Goal: Consume media (video, audio)

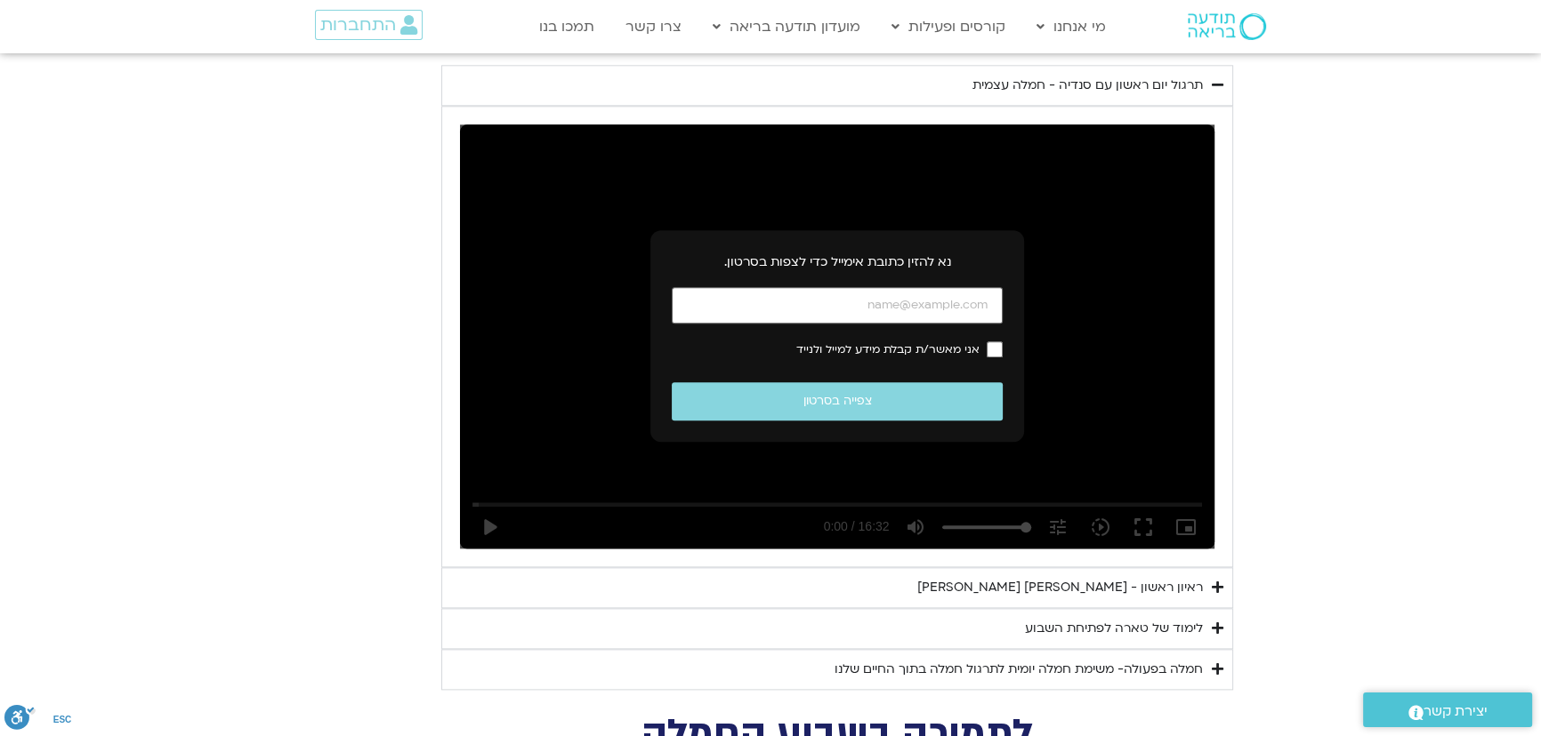
scroll to position [2544, 0]
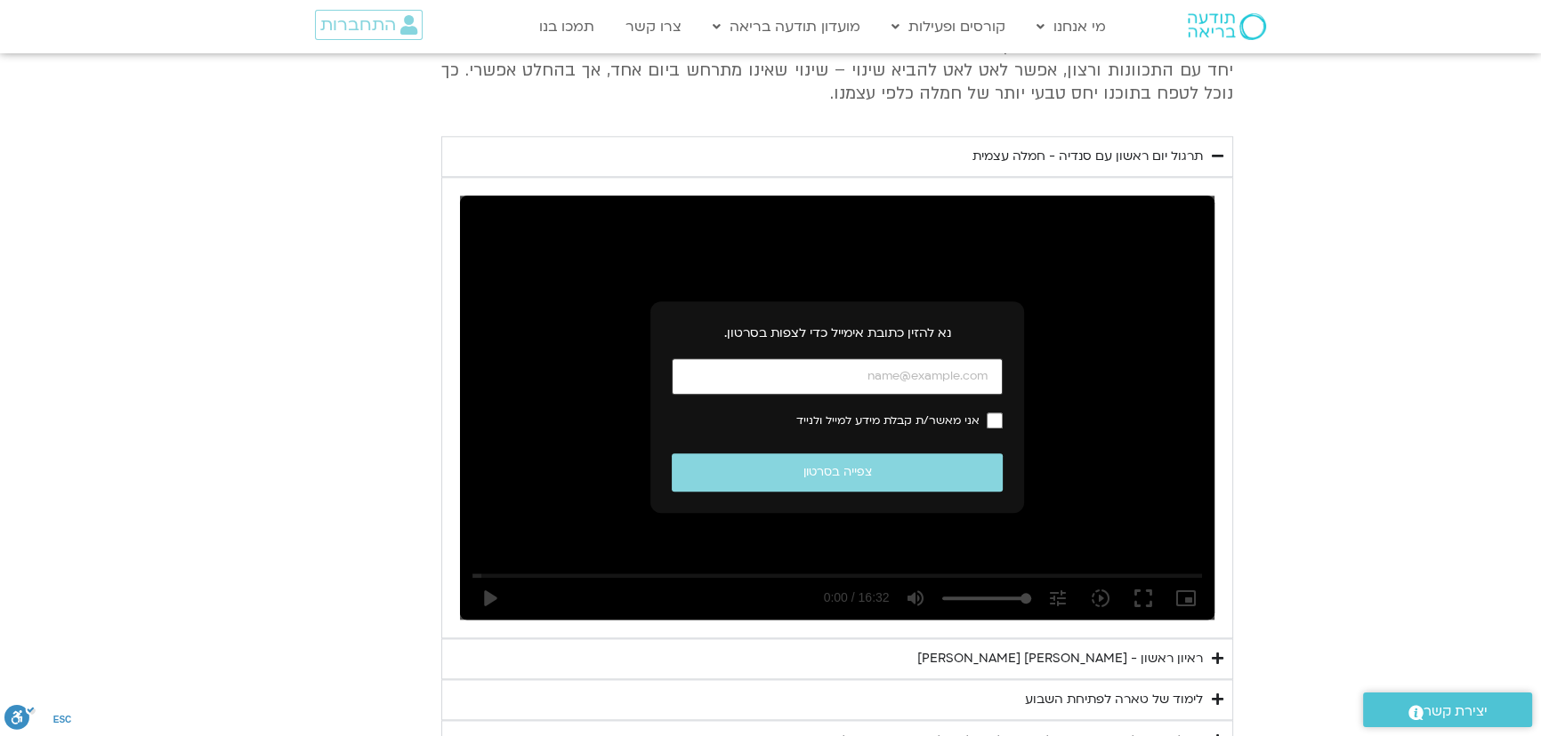
click at [931, 358] on input "כתובת אימייל" at bounding box center [837, 376] width 331 height 36
type input "[EMAIL_ADDRESS][DOMAIN_NAME]"
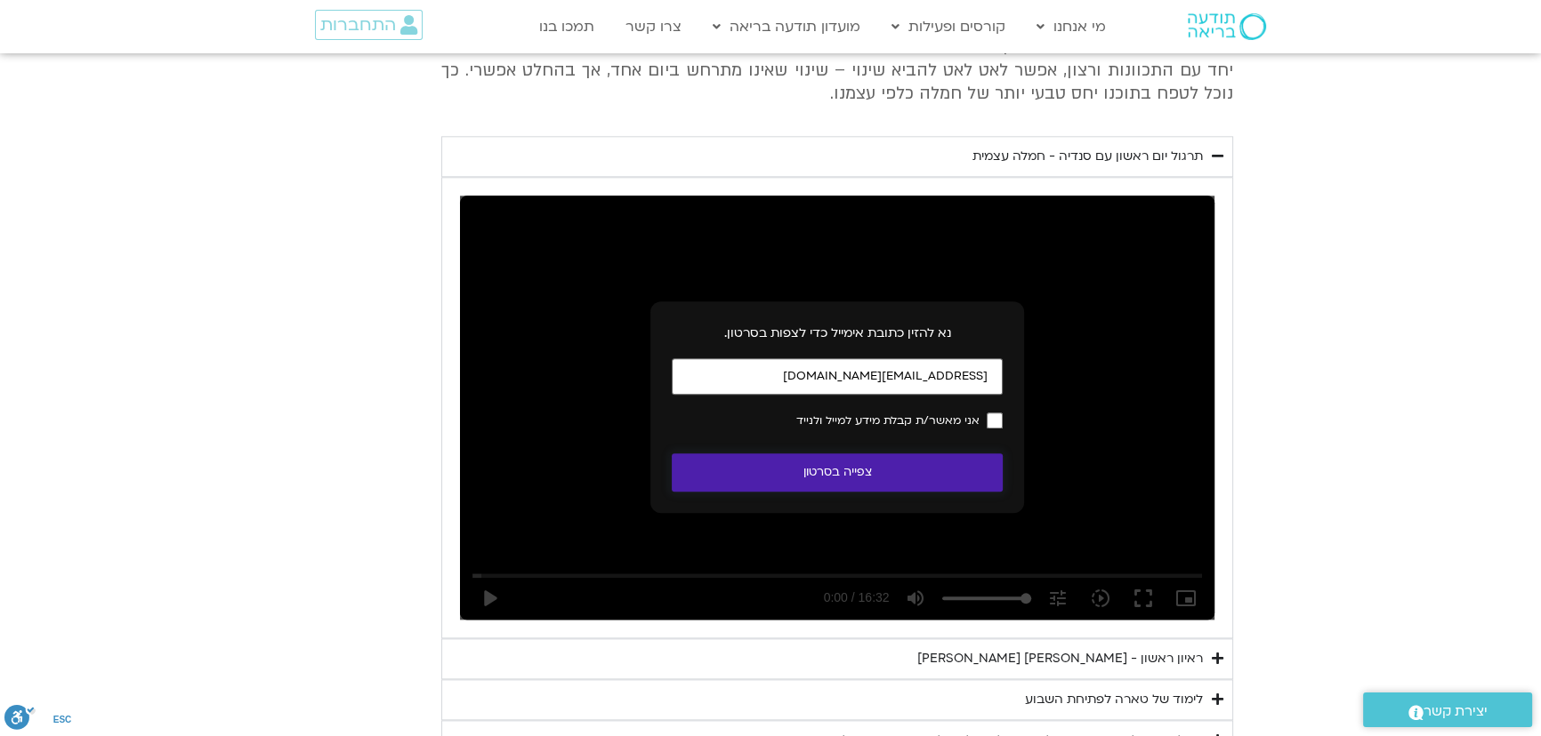
click at [887, 454] on button "צפייה בסרטון" at bounding box center [837, 473] width 331 height 38
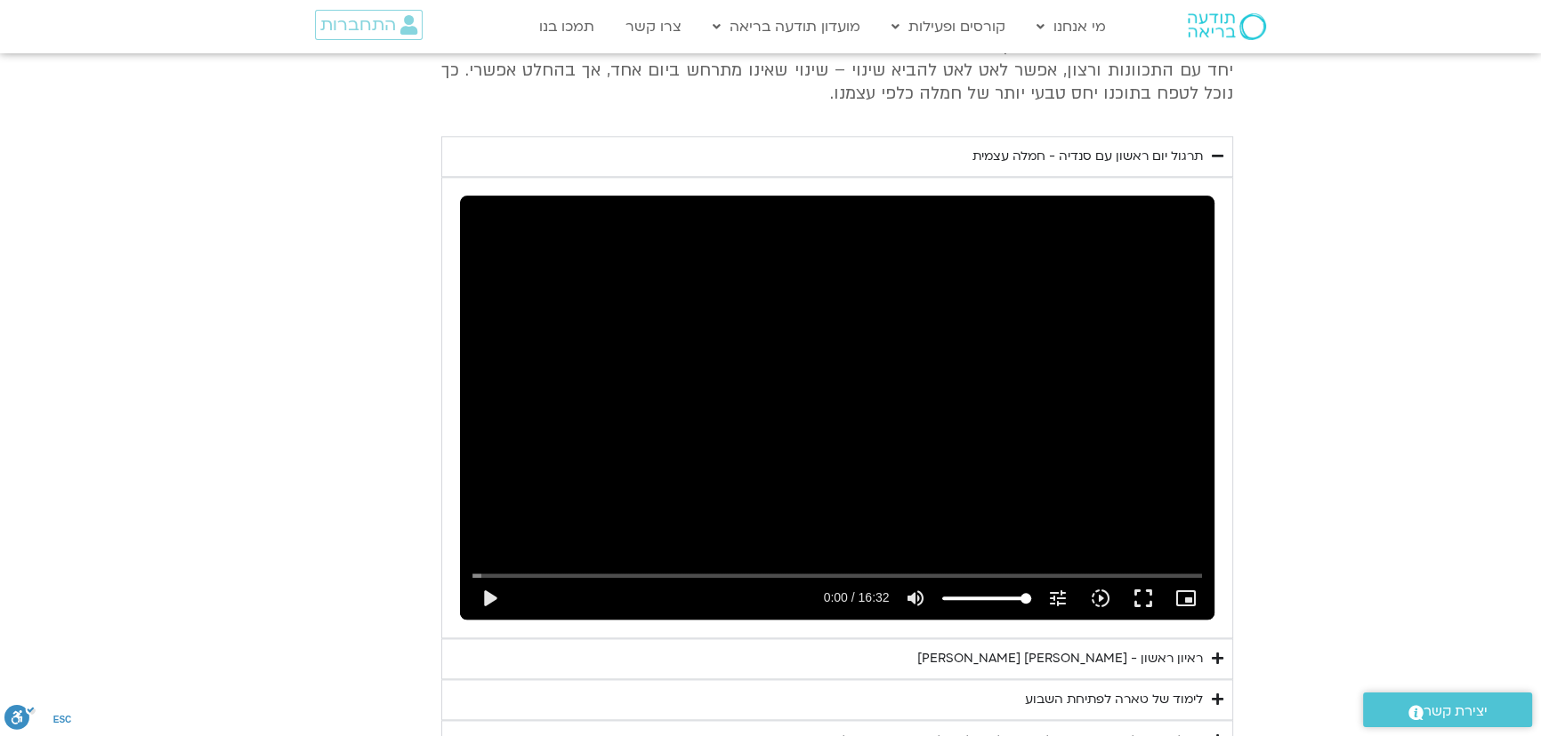
click at [1211, 652] on icon "Accordion. Open links with Enter or Space, close with Escape, and navigate with…" at bounding box center [1217, 658] width 12 height 13
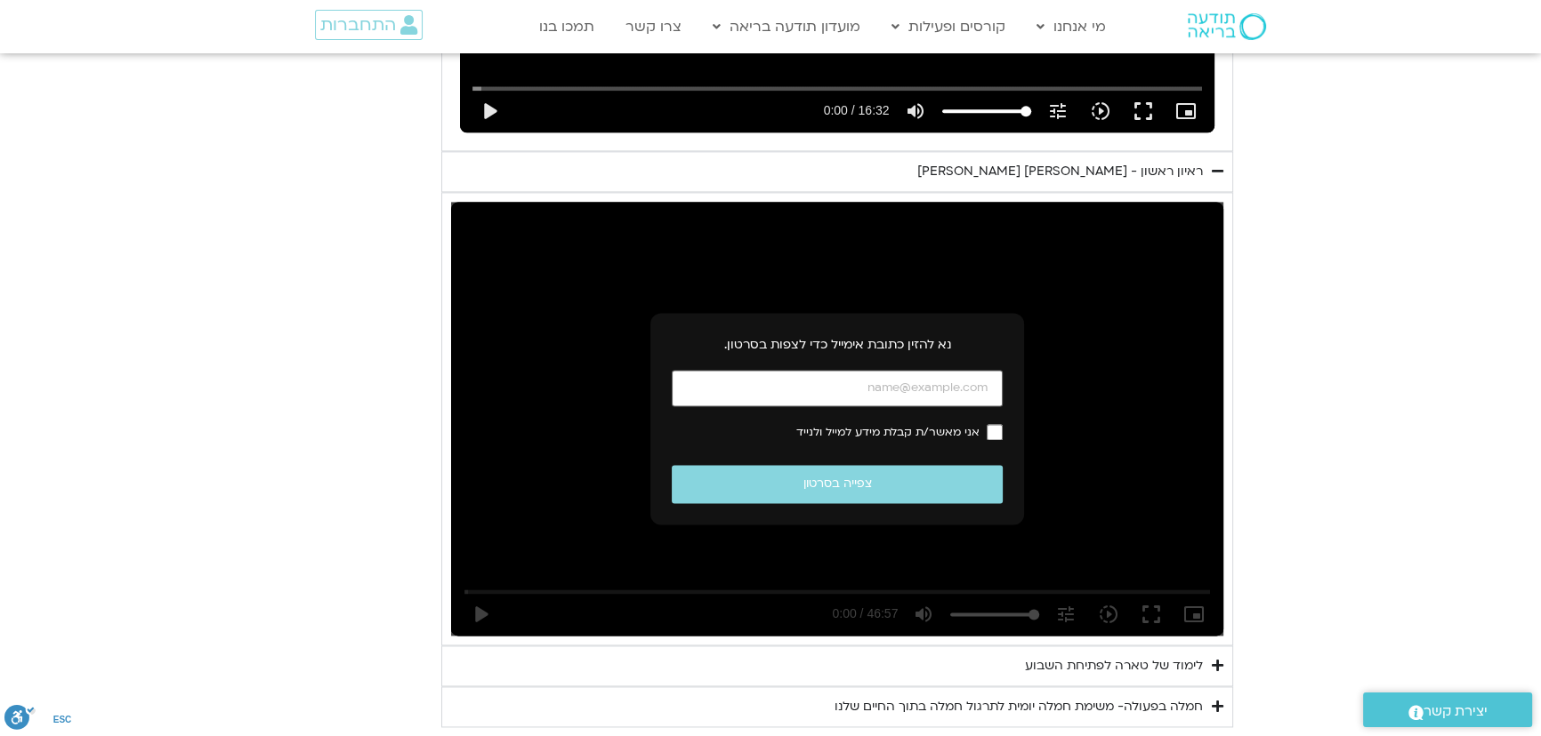
scroll to position [3110, 0]
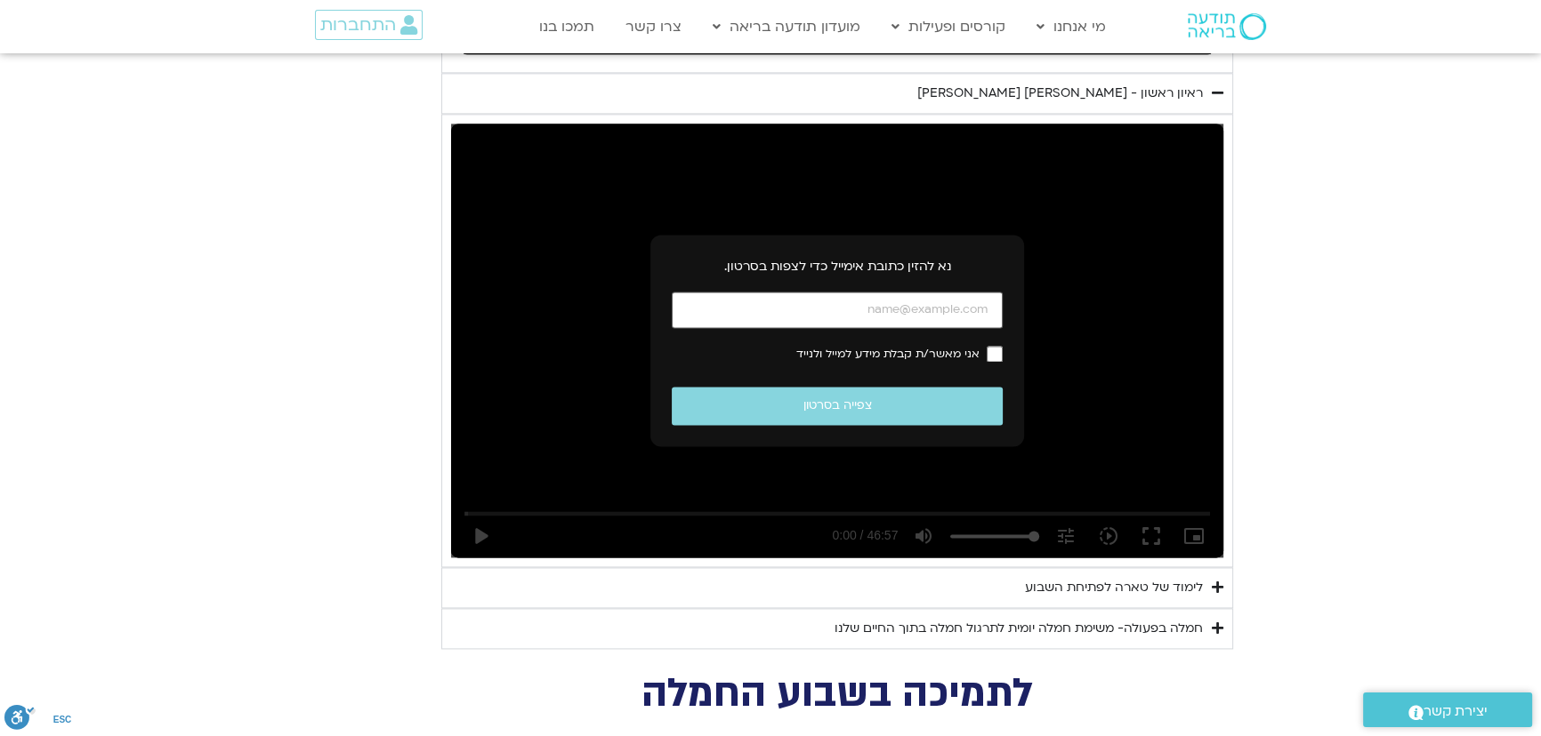
click at [1221, 581] on icon "Accordion. Open links with Enter or Space, close with Escape, and navigate with…" at bounding box center [1217, 587] width 12 height 13
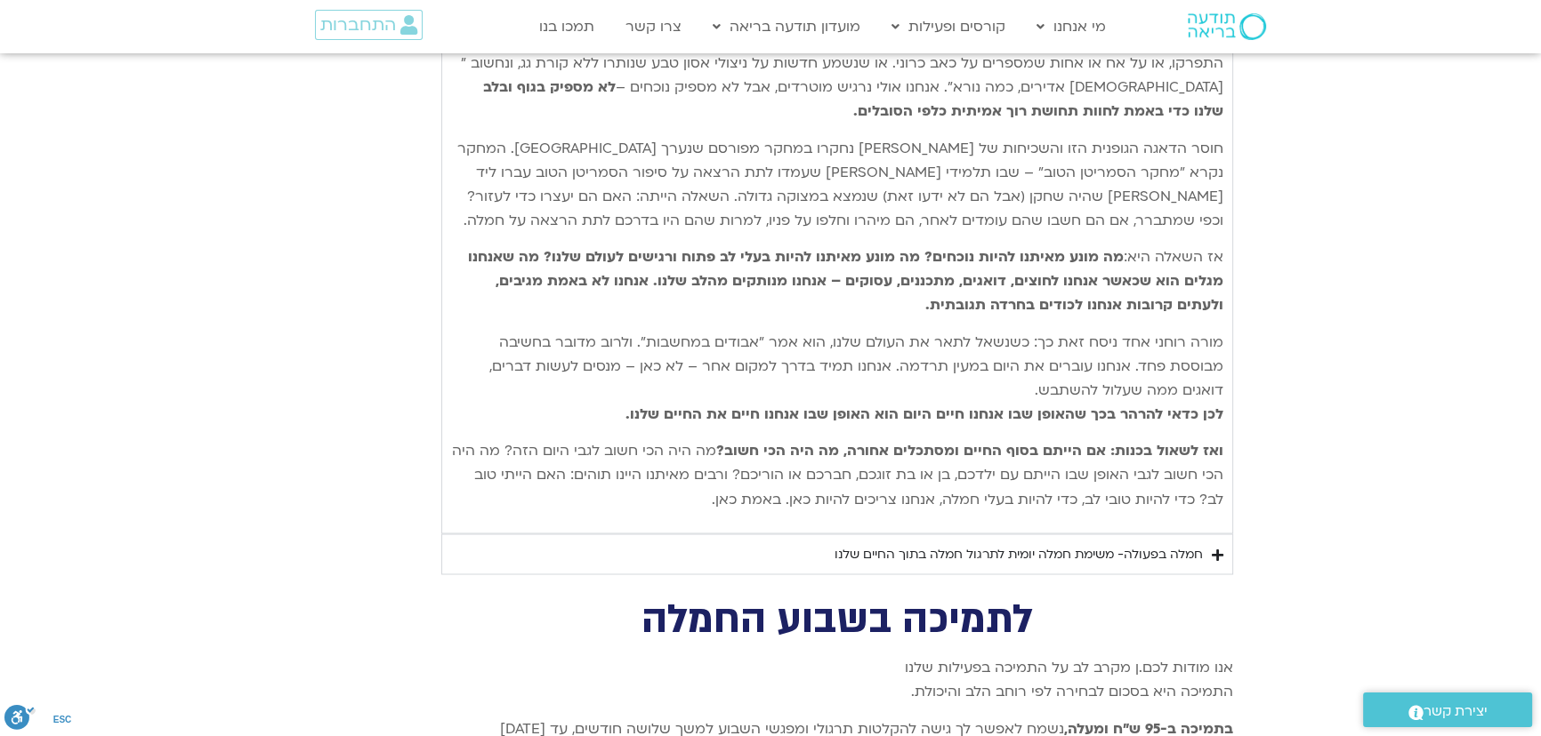
scroll to position [3756, 0]
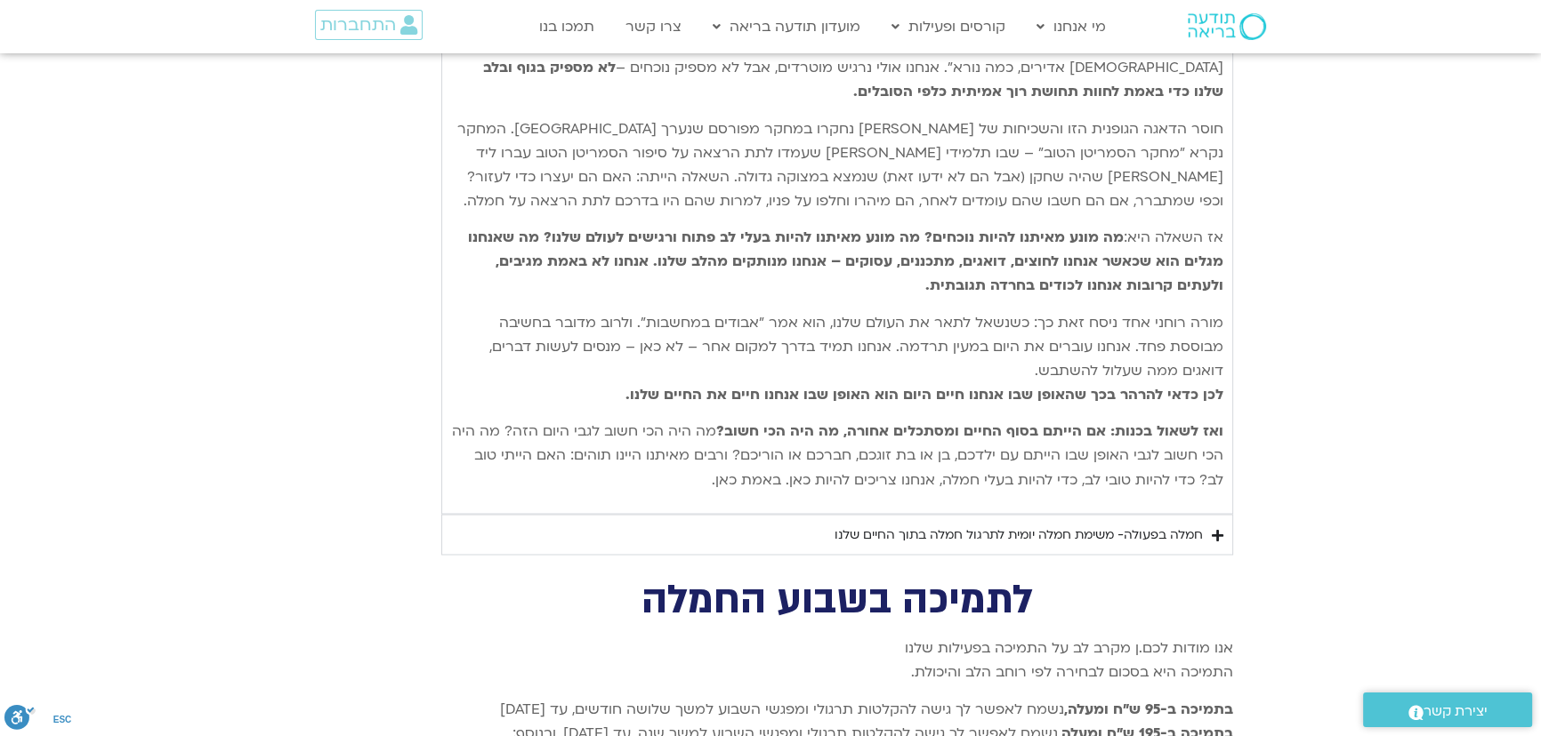
click at [1218, 528] on icon "Accordion. Open links with Enter or Space, close with Escape, and navigate with…" at bounding box center [1217, 534] width 12 height 13
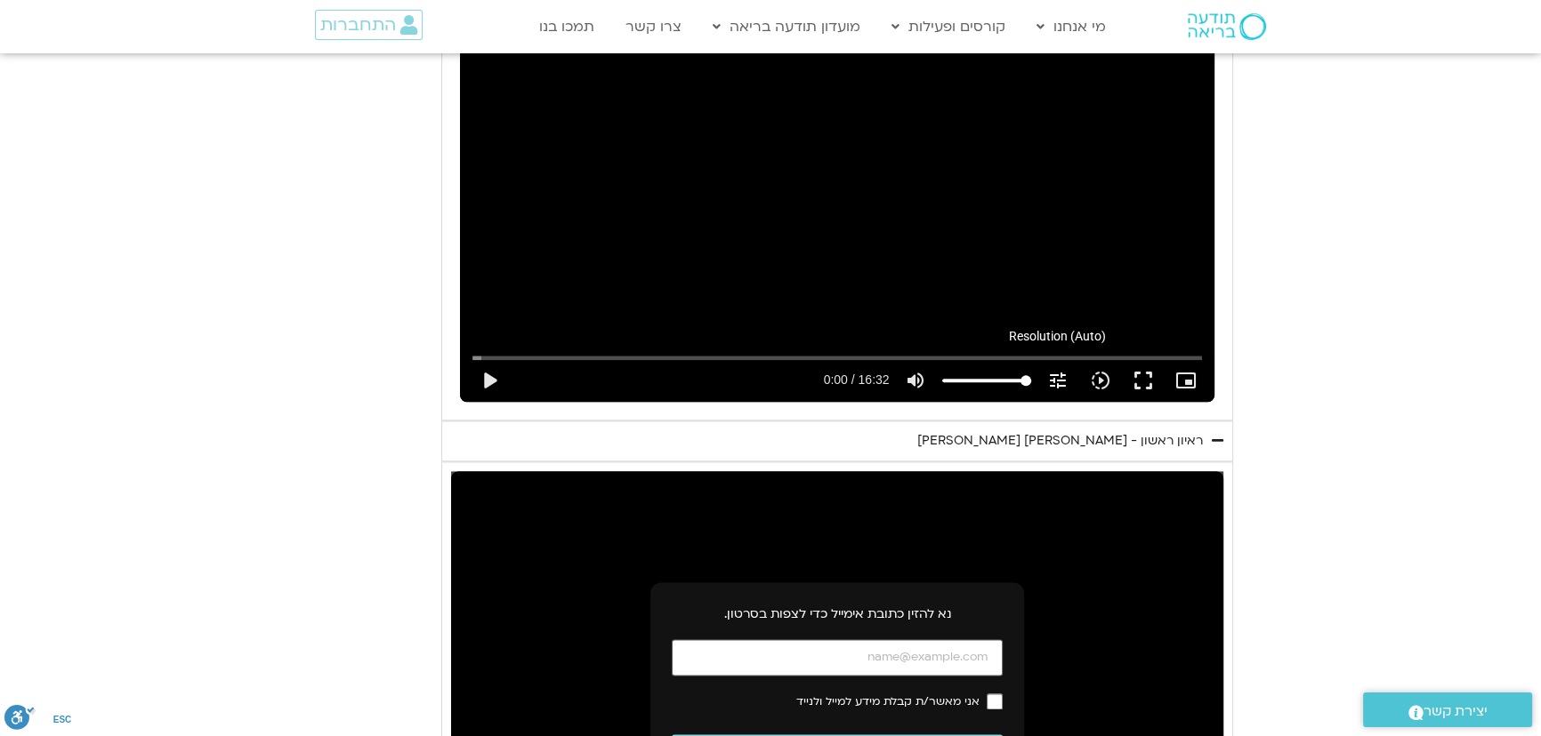
scroll to position [2624, 0]
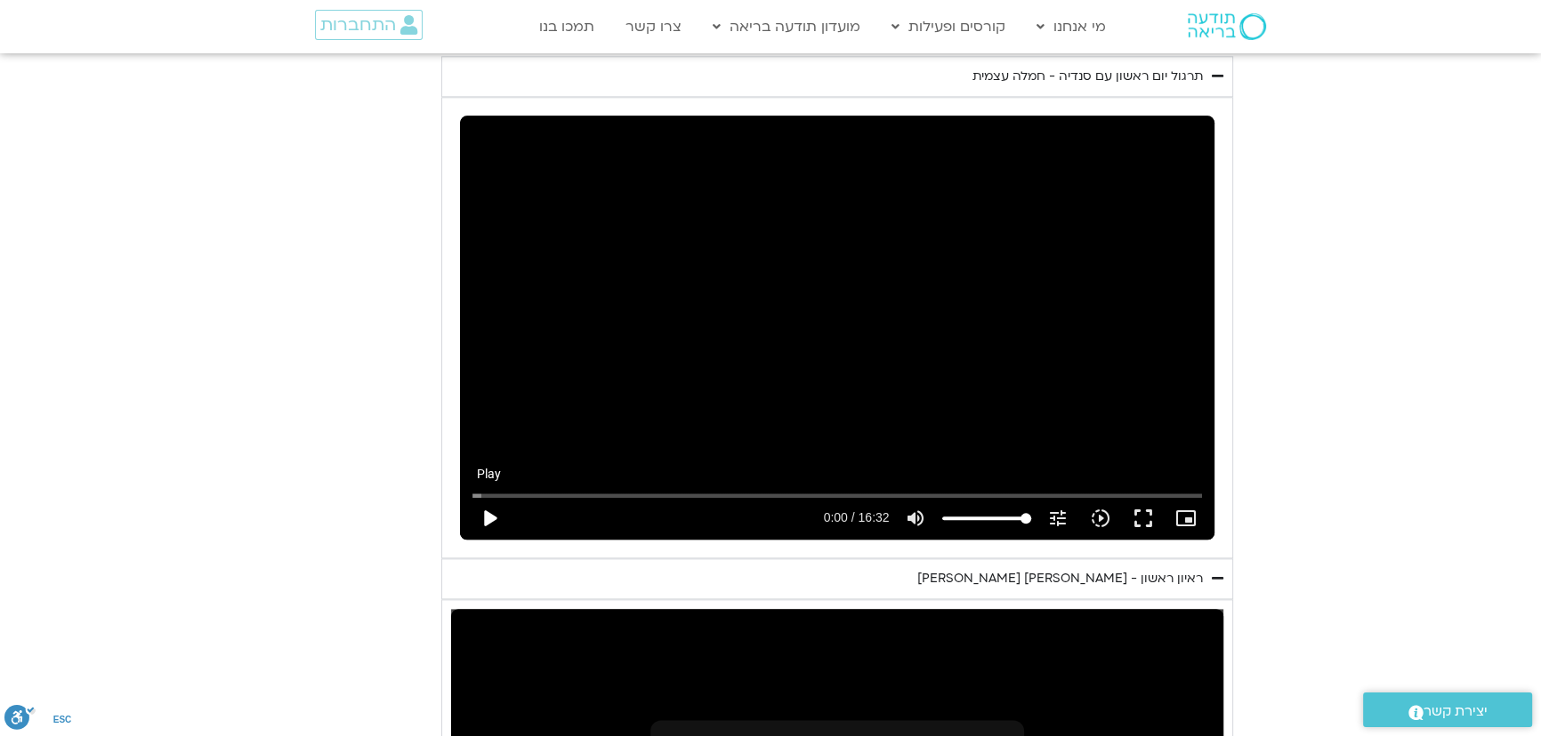
click at [498, 497] on button "play_arrow" at bounding box center [488, 518] width 43 height 43
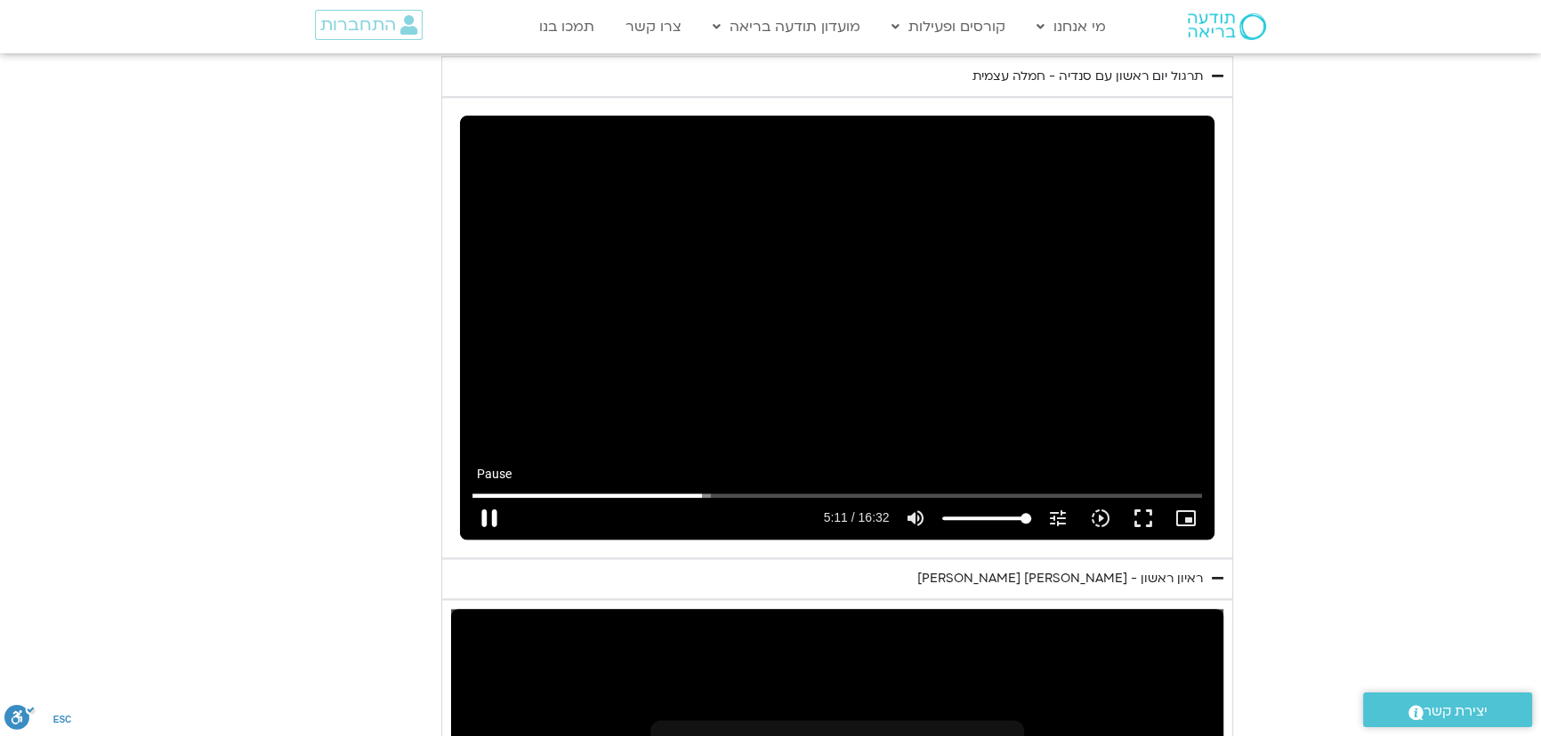
click at [493, 497] on button "pause" at bounding box center [488, 518] width 43 height 43
type input "311.863789"
